Goal: Obtain resource: Obtain resource

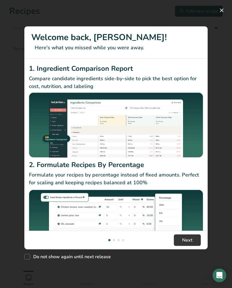
click at [190, 206] on div "2. Formulate Recipes By Percentage Formulate your recipes by percentage instead…" at bounding box center [116, 210] width 174 height 100
click at [192, 242] on span "Next" at bounding box center [187, 240] width 10 height 7
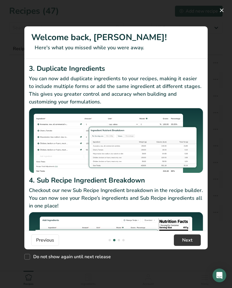
click at [191, 242] on span "Next" at bounding box center [187, 240] width 10 height 7
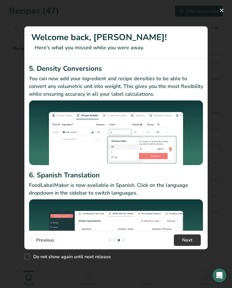
click at [192, 240] on span "Next" at bounding box center [187, 240] width 10 height 7
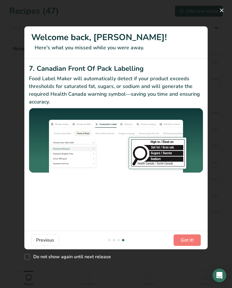
click at [190, 241] on span "Got it!" at bounding box center [187, 240] width 13 height 7
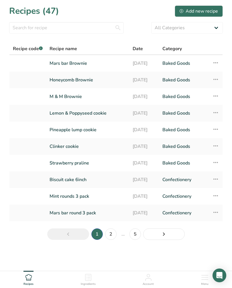
click at [112, 233] on link "2" at bounding box center [110, 234] width 11 height 11
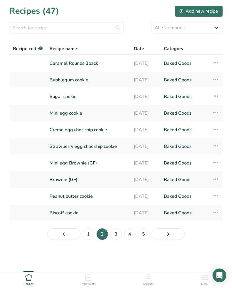
click at [117, 234] on link "3" at bounding box center [115, 234] width 11 height 11
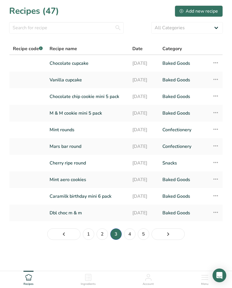
click at [219, 214] on icon at bounding box center [216, 212] width 7 height 10
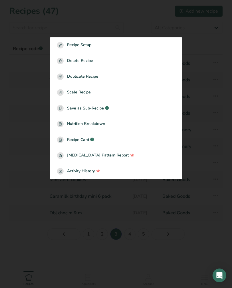
click at [90, 141] on div ".a-a{fill:#347362;}.b-a{fill:#fff;}" at bounding box center [91, 140] width 5 height 7
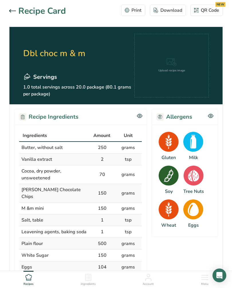
click at [178, 13] on div "Download" at bounding box center [168, 10] width 29 height 7
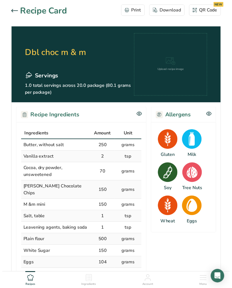
scroll to position [6, 0]
